Goal: Transaction & Acquisition: Purchase product/service

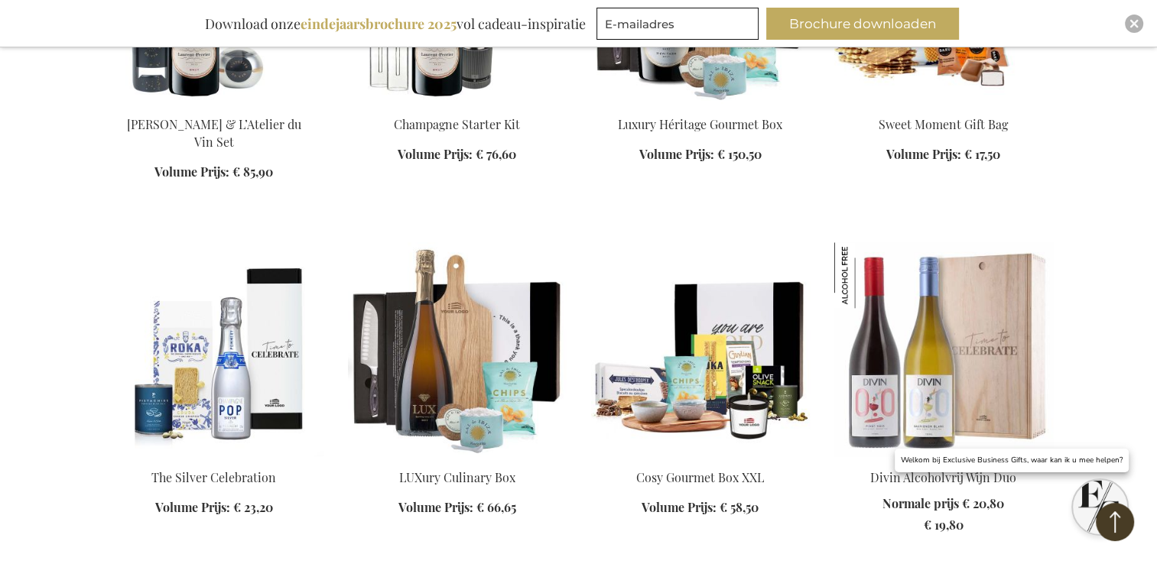
scroll to position [1682, 0]
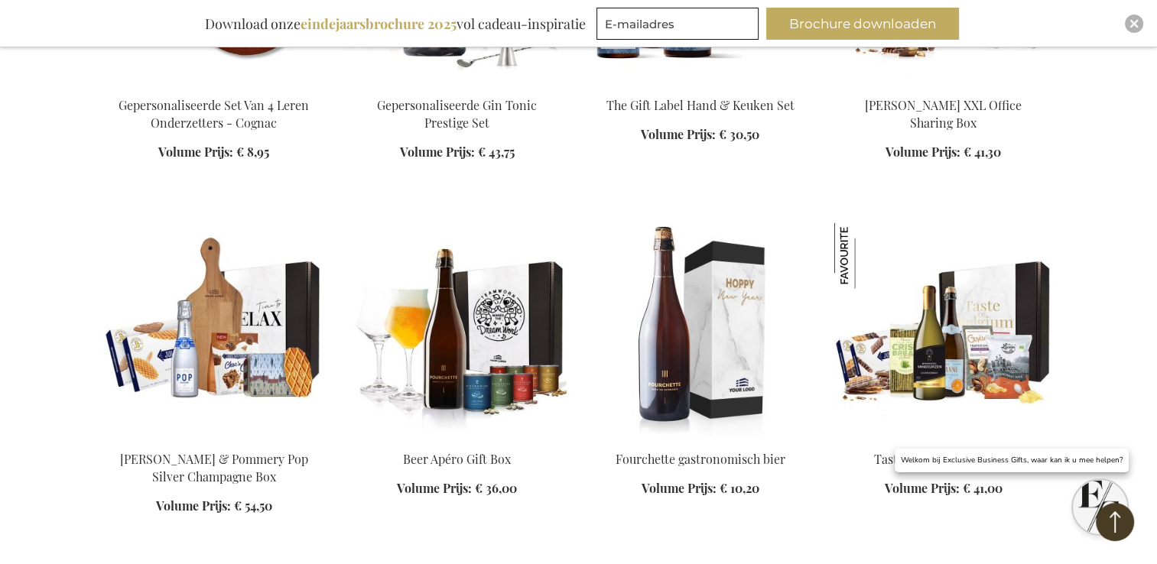
scroll to position [2676, 0]
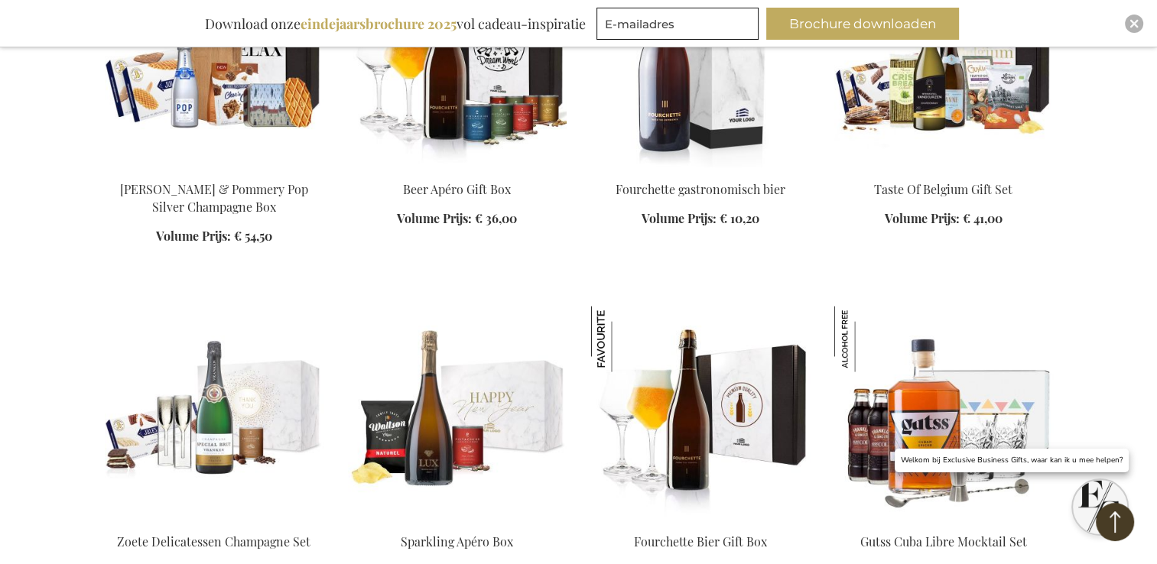
scroll to position [2829, 0]
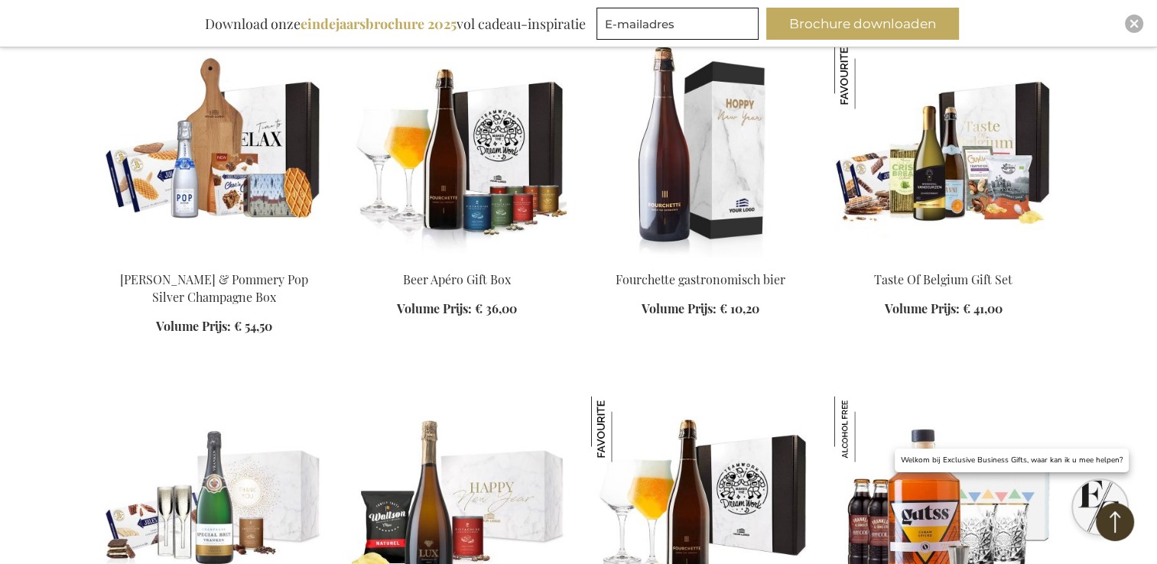
click at [1013, 180] on img at bounding box center [943, 150] width 219 height 214
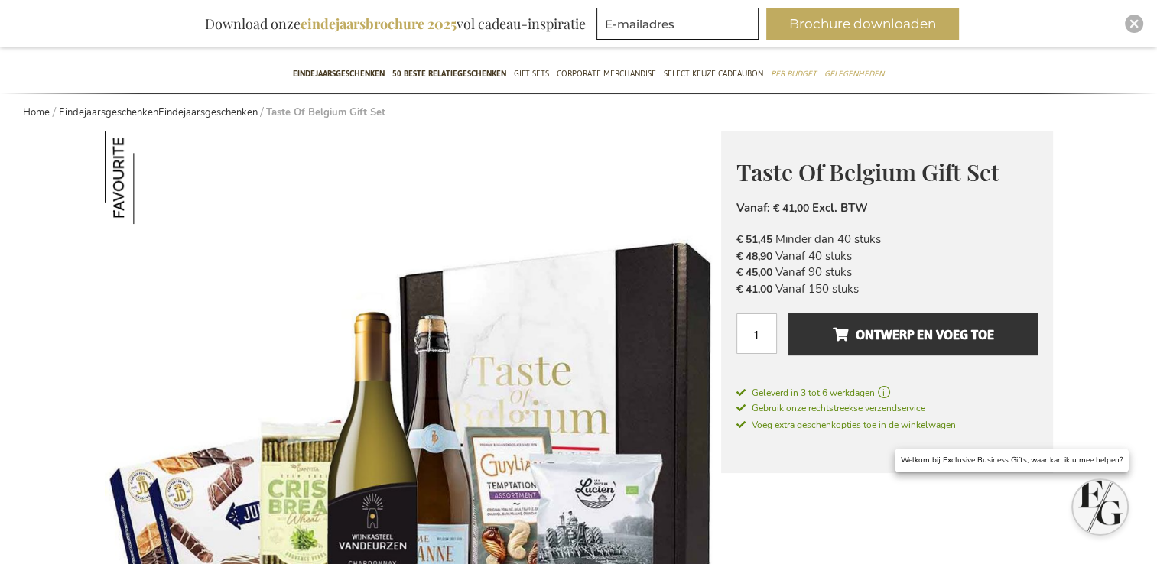
scroll to position [44, 0]
